Goal: Obtain resource: Download file/media

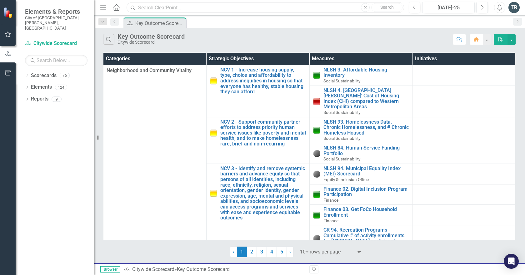
click at [162, 6] on input "text" at bounding box center [266, 7] width 278 height 11
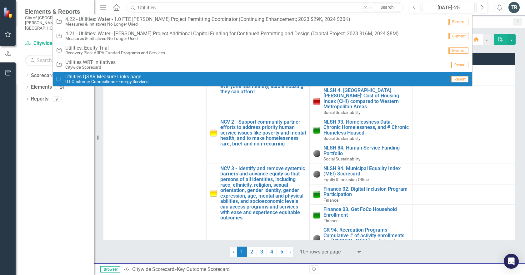
type input "Utillities"
click at [131, 76] on span "Utilities QSAR Measure Links page" at bounding box center [106, 77] width 83 height 6
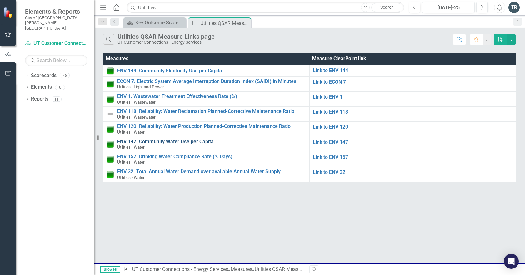
click at [162, 143] on link "ENV 147. Community Water Use per Capita" at bounding box center [211, 142] width 189 height 6
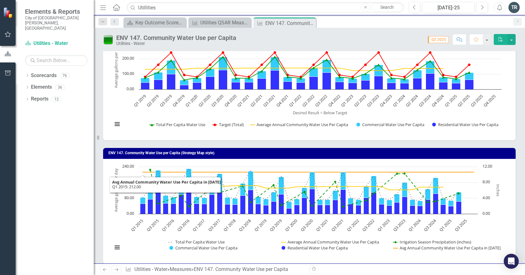
scroll to position [94, 0]
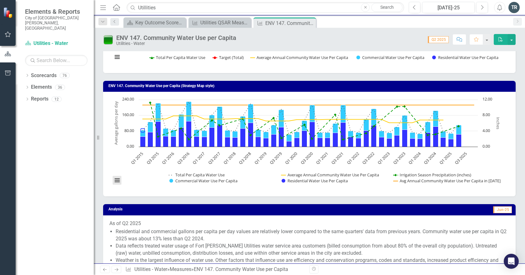
click at [118, 179] on button "View chart menu, Chart" at bounding box center [117, 180] width 9 height 9
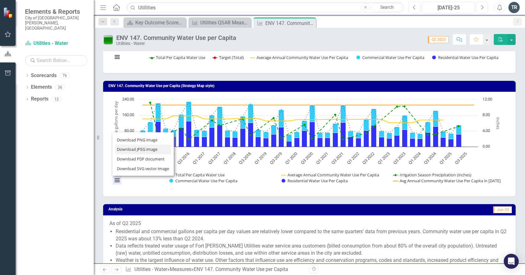
click at [128, 150] on li "Download JPEG image" at bounding box center [143, 150] width 56 height 10
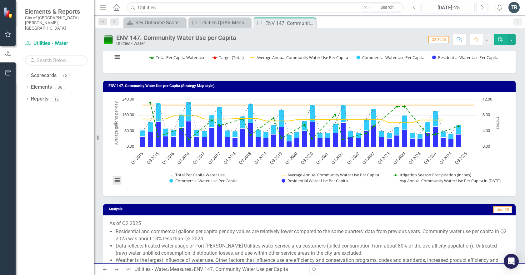
click at [118, 181] on button "View chart menu, Chart" at bounding box center [117, 180] width 9 height 9
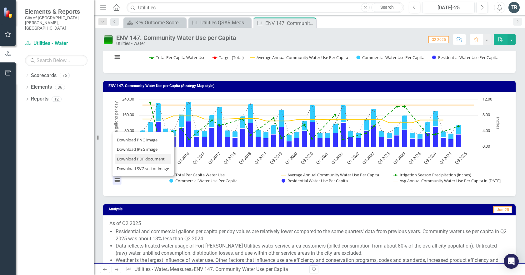
click at [126, 157] on li "Download PDF document" at bounding box center [143, 159] width 56 height 10
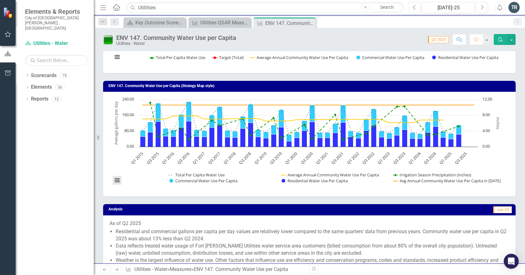
click at [120, 180] on button "View chart menu, Chart" at bounding box center [117, 180] width 9 height 9
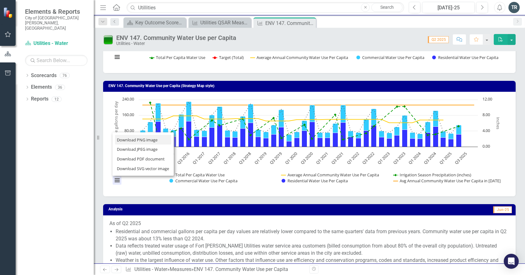
click at [140, 141] on li "Download PNG image" at bounding box center [143, 140] width 56 height 10
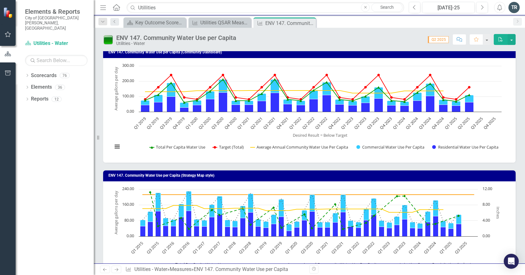
scroll to position [0, 0]
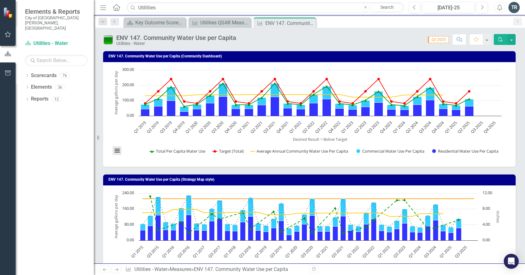
click at [116, 154] on button "View chart menu, Chart" at bounding box center [117, 151] width 9 height 9
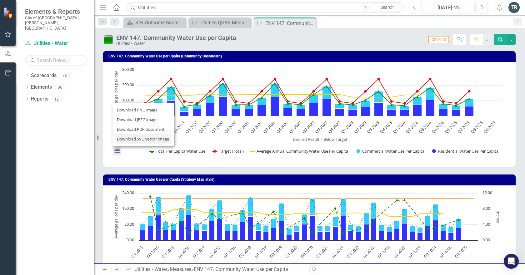
click at [128, 139] on li "Download SVG vector image" at bounding box center [143, 139] width 56 height 10
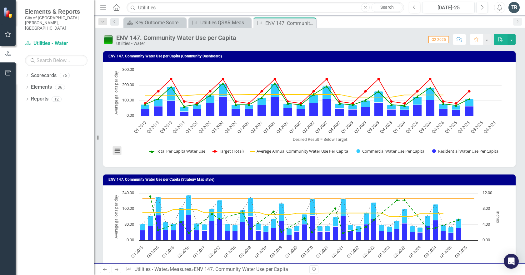
click at [116, 151] on button "View chart menu, Chart" at bounding box center [117, 151] width 9 height 9
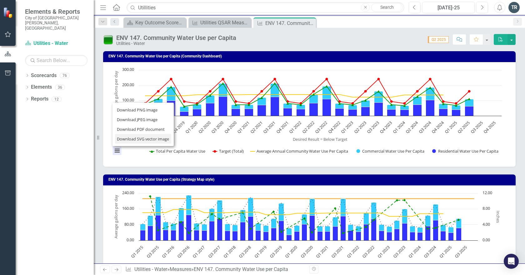
click at [128, 139] on li "Download SVG vector image" at bounding box center [143, 139] width 56 height 10
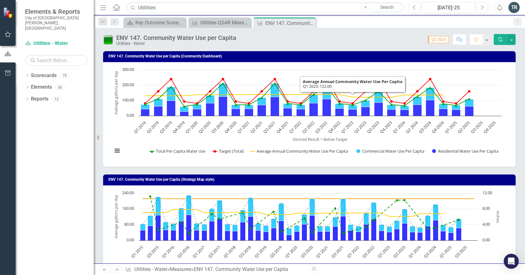
click at [385, 34] on div "Score: 0.00 Q2 2025 Completed Comment Favorite PDF" at bounding box center [377, 39] width 276 height 11
drag, startPoint x: 295, startPoint y: 60, endPoint x: 132, endPoint y: 159, distance: 191.3
click at [132, 159] on rect "Interactive chart" at bounding box center [306, 114] width 395 height 94
click at [511, 38] on button "button" at bounding box center [512, 39] width 8 height 11
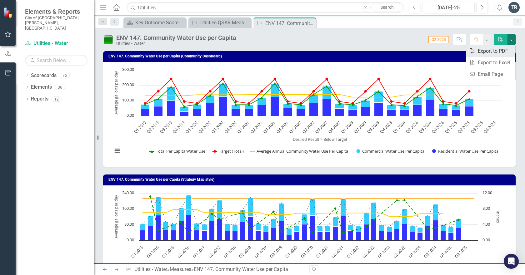
click at [496, 50] on link "PDF Export to PDF" at bounding box center [490, 51] width 49 height 12
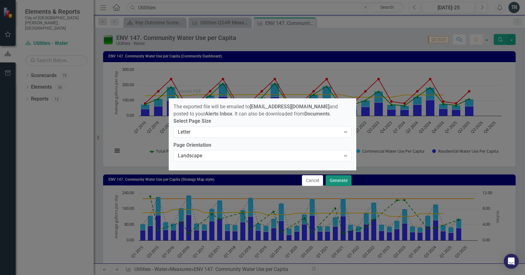
click at [336, 184] on button "Generate" at bounding box center [339, 180] width 26 height 11
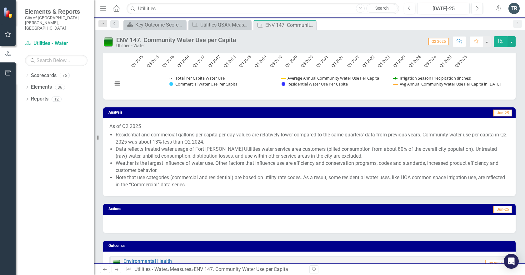
scroll to position [219, 0]
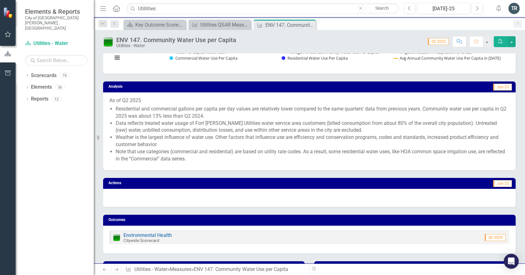
drag, startPoint x: 210, startPoint y: 158, endPoint x: 178, endPoint y: 152, distance: 32.6
click at [175, 152] on li "Note that use categories (commercial and residential) are based on utility rate…" at bounding box center [313, 156] width 394 height 14
click at [225, 159] on li "Note that use categories (commercial and residential) are based on utility rate…" at bounding box center [313, 156] width 394 height 14
click at [201, 157] on li "Note that use categories (commercial and residential) are based on utility rate…" at bounding box center [313, 156] width 394 height 14
drag, startPoint x: 209, startPoint y: 156, endPoint x: 142, endPoint y: 104, distance: 85.0
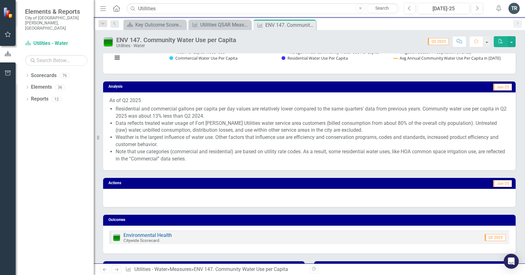
click at [142, 106] on ul "Residential and commercial gallons per capita per day values are relatively low…" at bounding box center [313, 134] width 394 height 57
click at [135, 125] on li "Data reflects treated water usage of Fort [PERSON_NAME] Utilities water service…" at bounding box center [313, 127] width 394 height 14
click at [115, 124] on span "As of Q2 2025 Residential and commercial gallons per capita per day values are …" at bounding box center [309, 130] width 400 height 67
